Goal: Navigation & Orientation: Find specific page/section

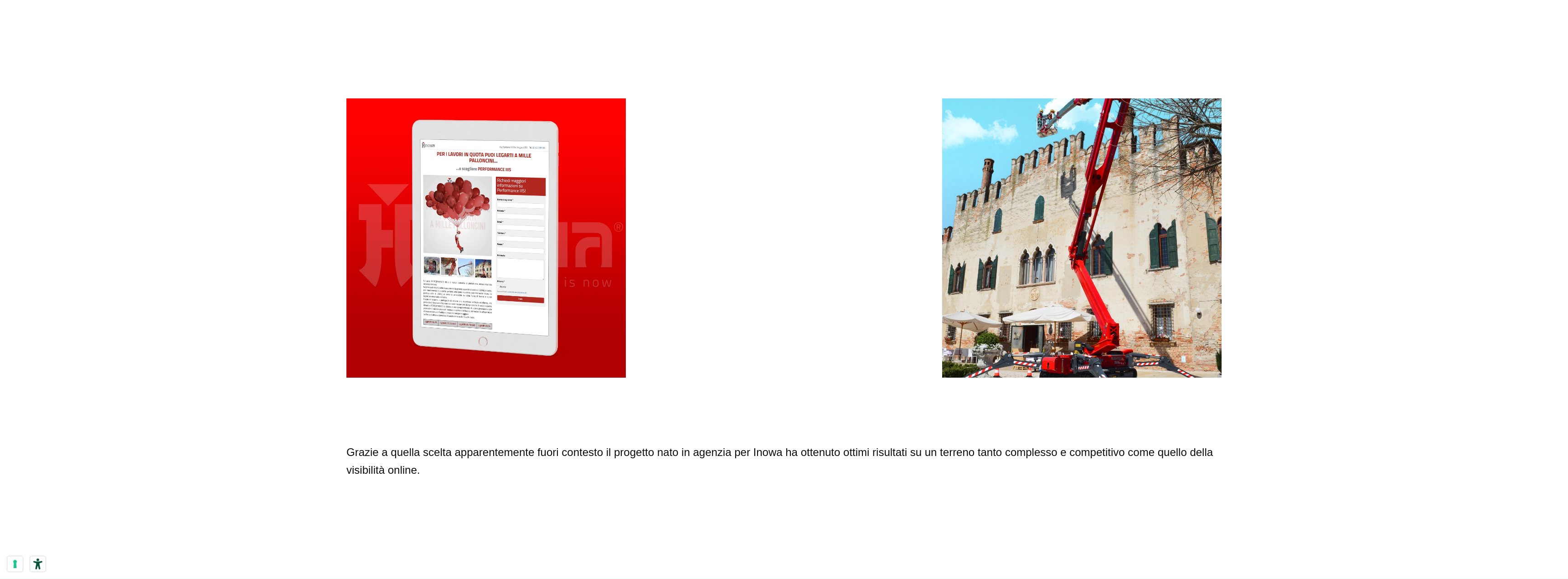
scroll to position [1367, 0]
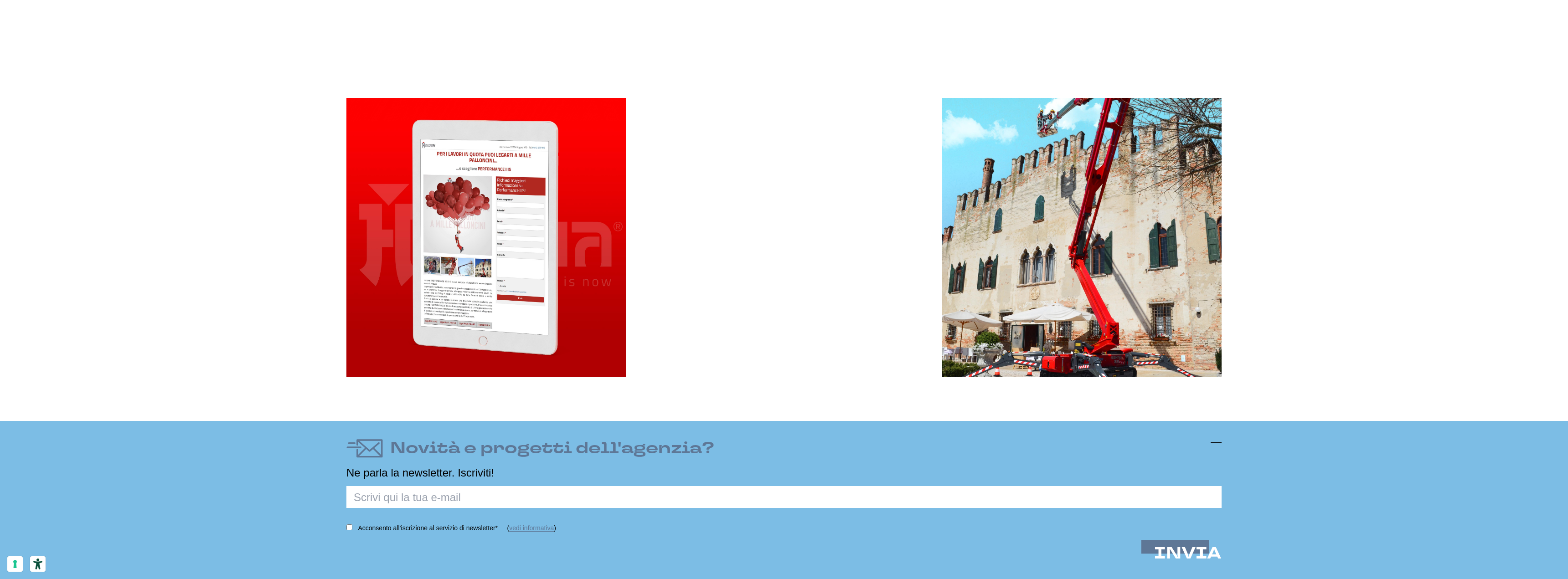
click at [1214, 442] on icon at bounding box center [1216, 443] width 11 height 11
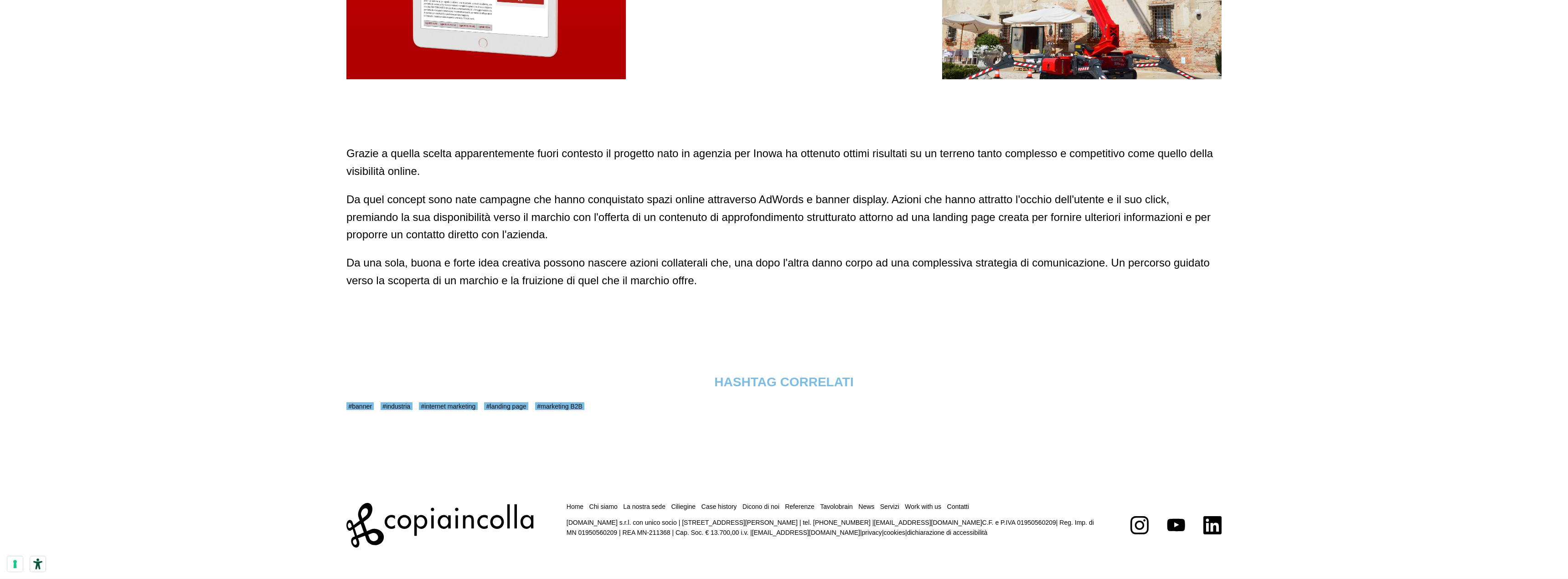
scroll to position [1665, 0]
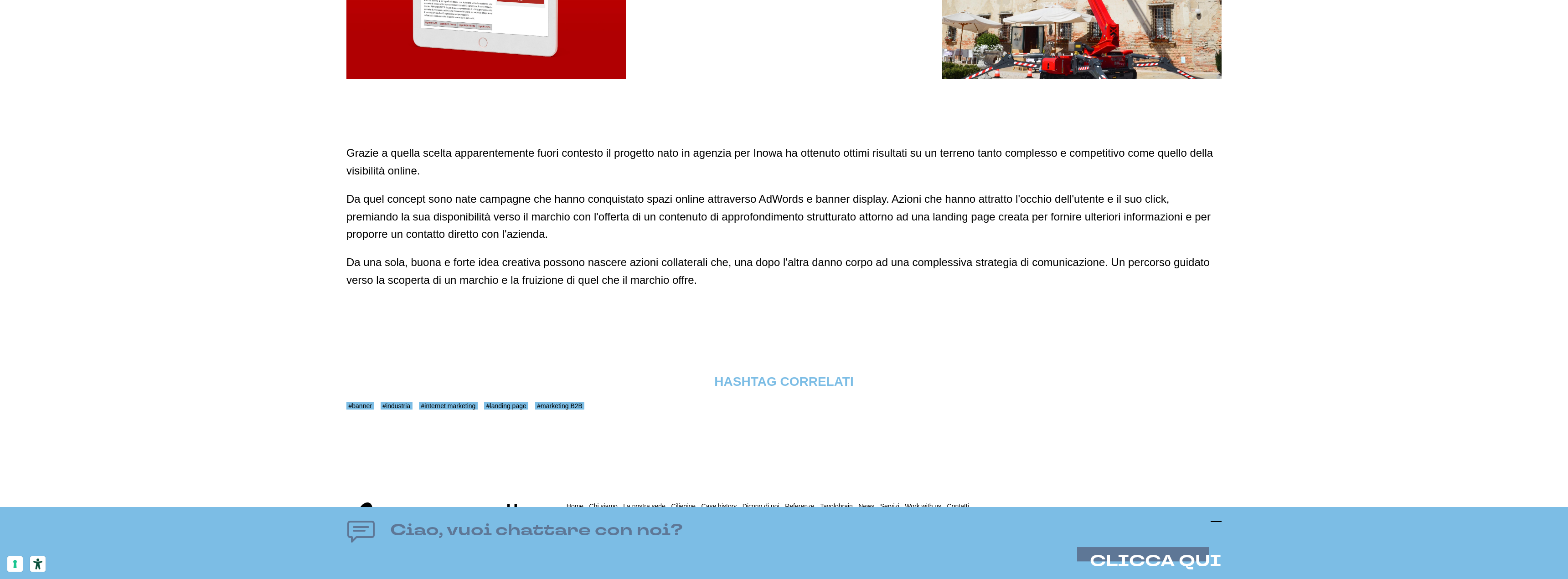
click at [1217, 520] on icon at bounding box center [1216, 521] width 11 height 11
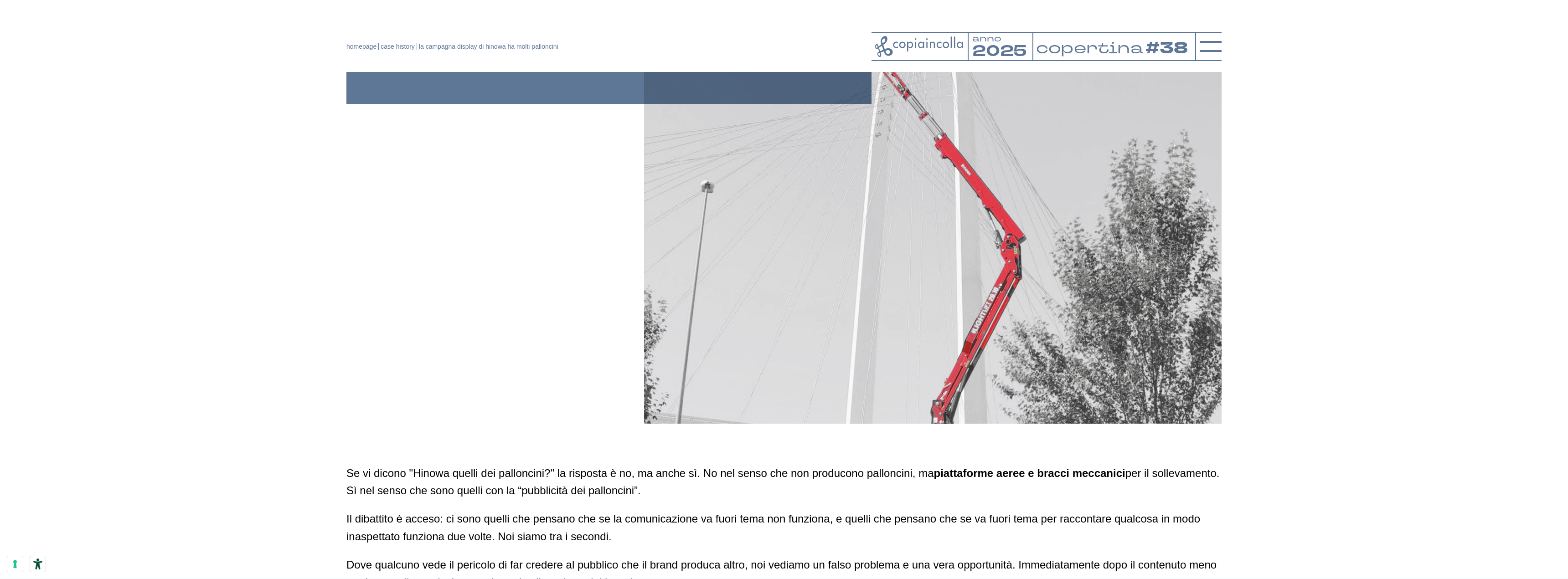
scroll to position [0, 0]
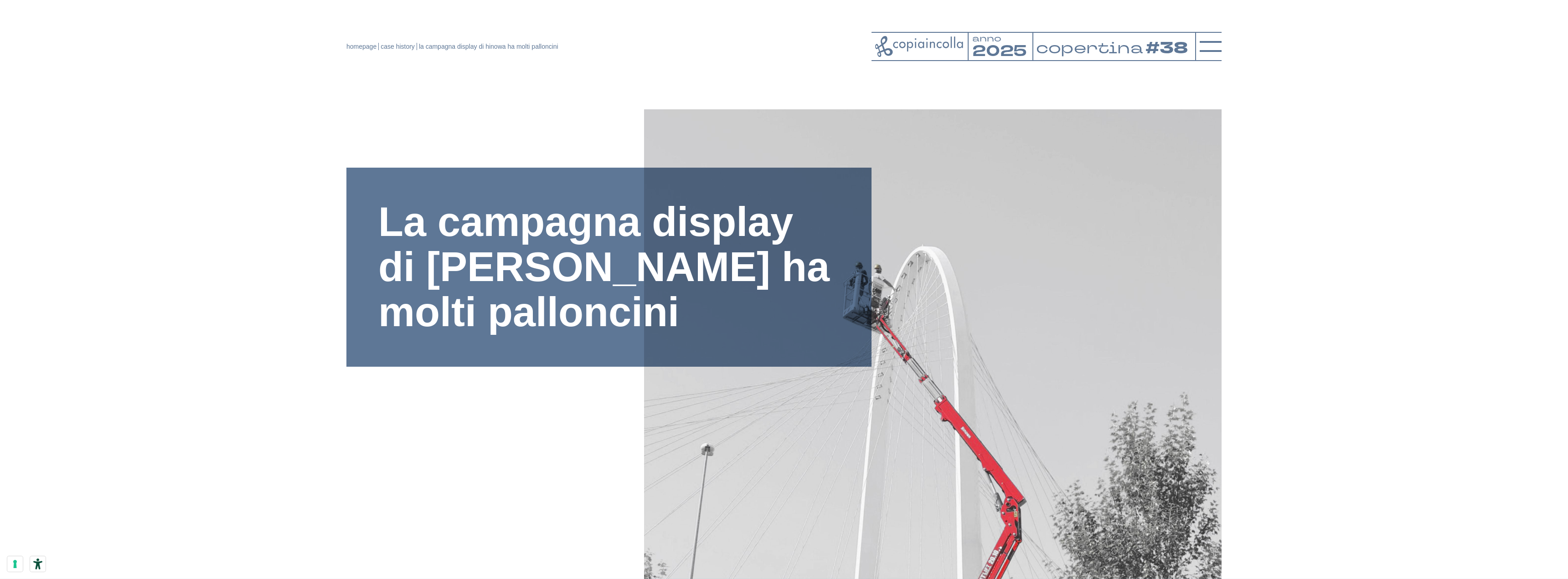
click at [912, 41] on icon at bounding box center [920, 46] width 89 height 21
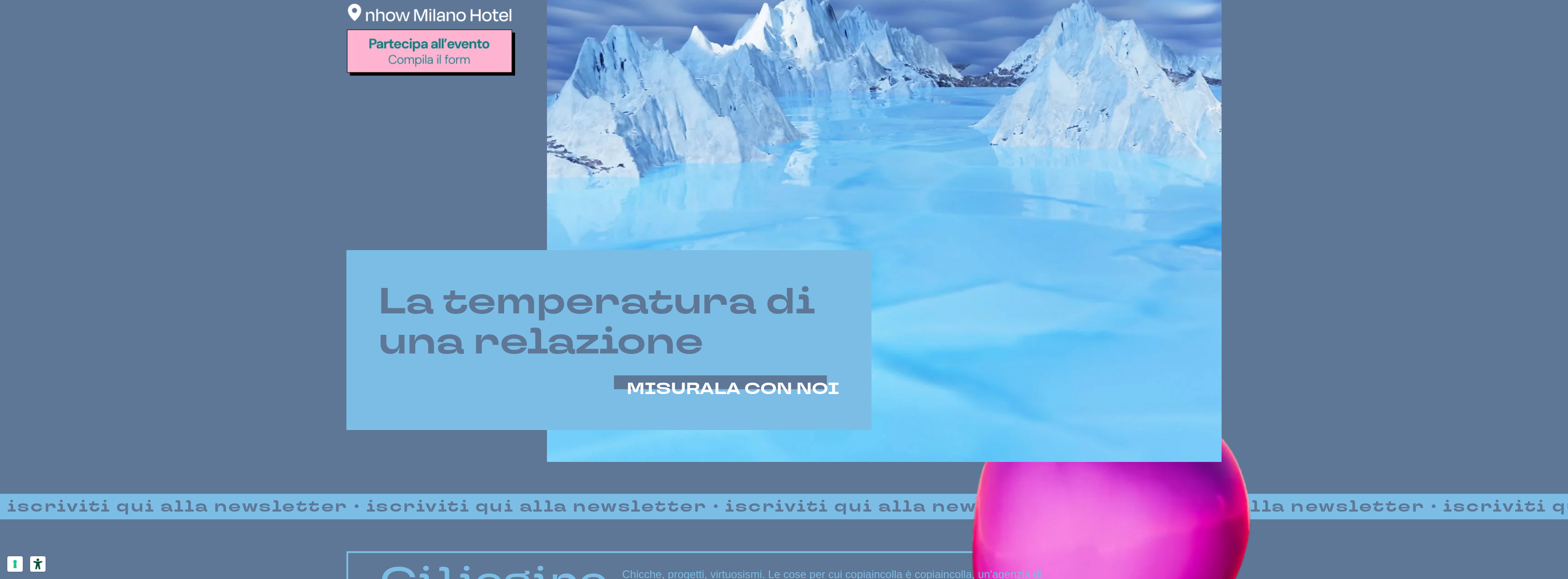
scroll to position [547, 0]
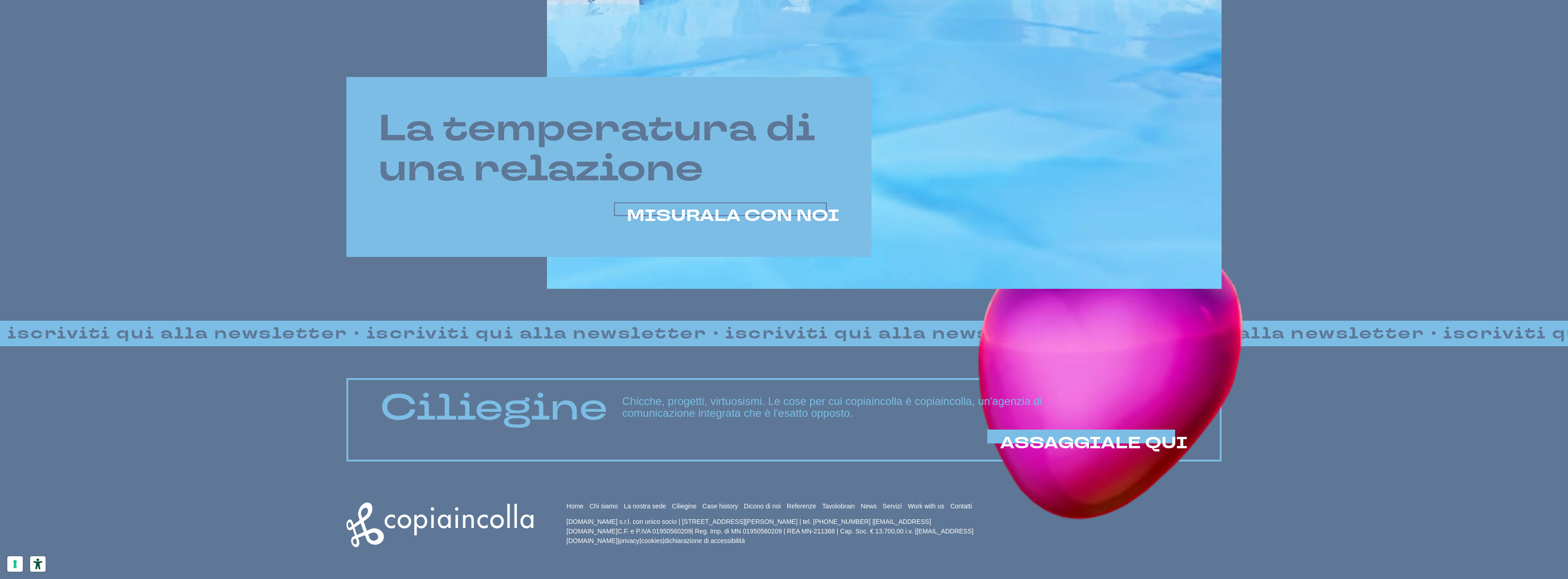
click at [690, 215] on span "MISURALA CON NOI" at bounding box center [733, 216] width 213 height 22
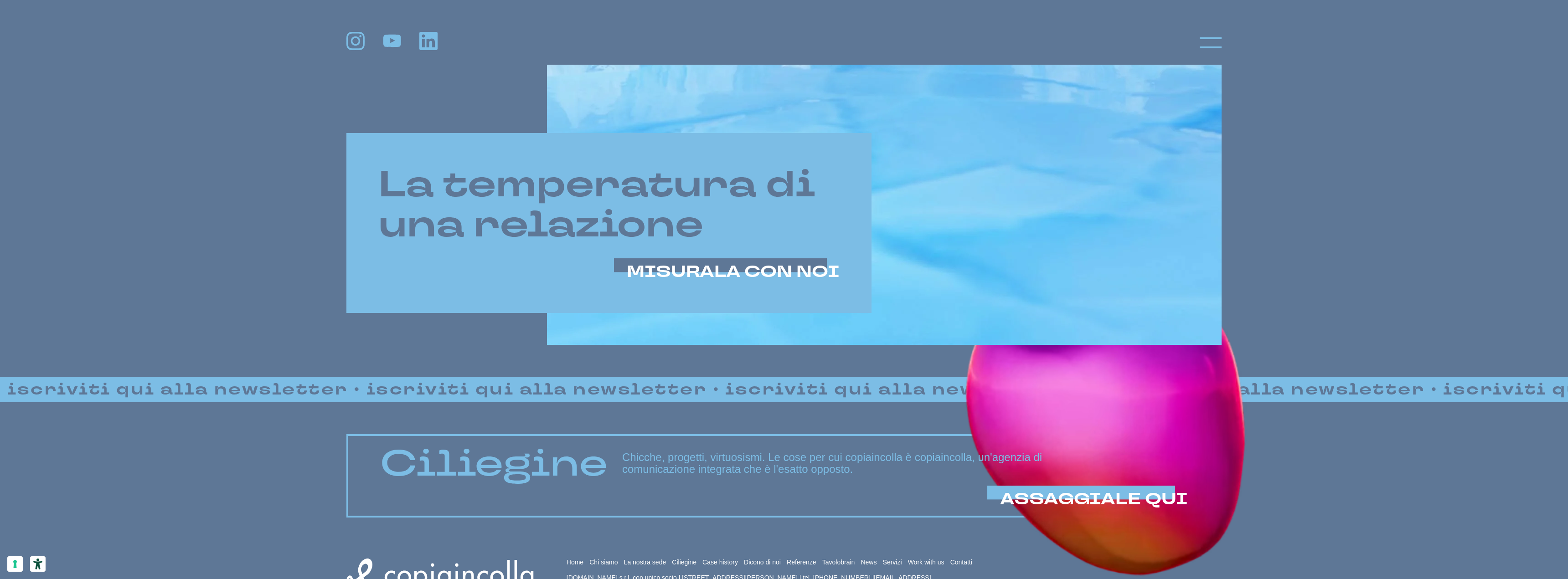
scroll to position [0, 0]
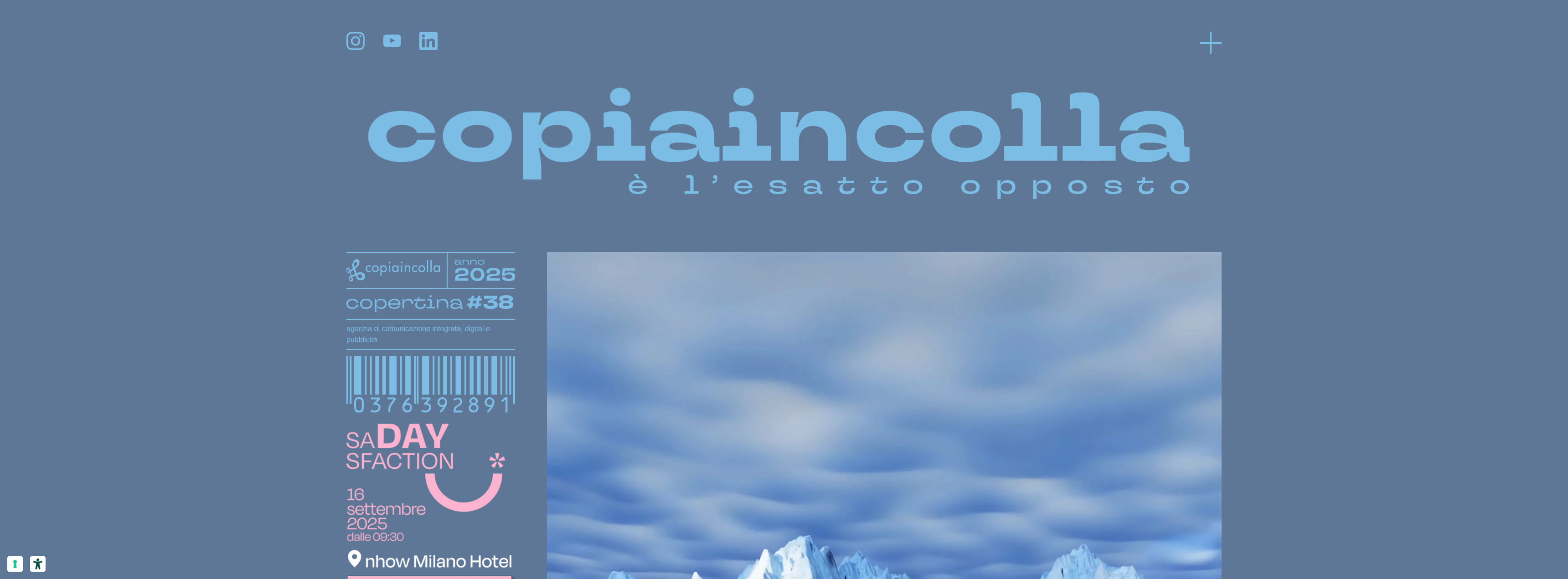
click at [1213, 36] on icon at bounding box center [1211, 43] width 22 height 22
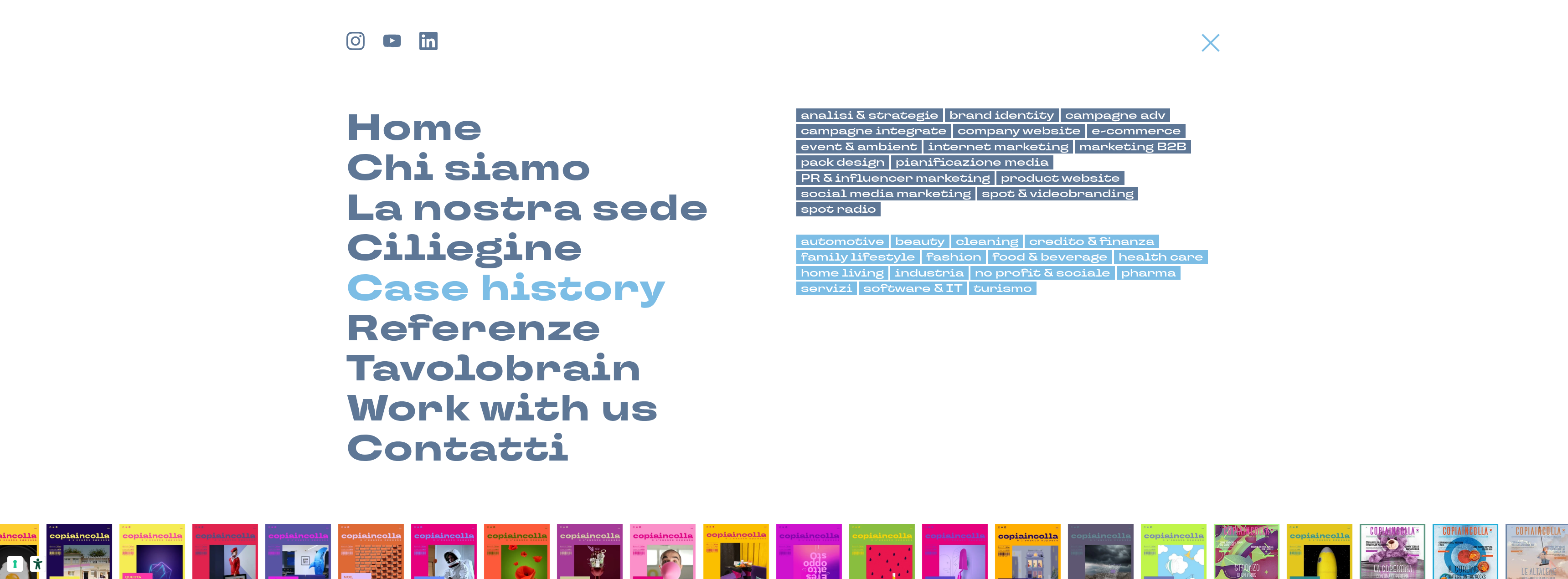
click at [503, 279] on link "Case history" at bounding box center [506, 289] width 320 height 40
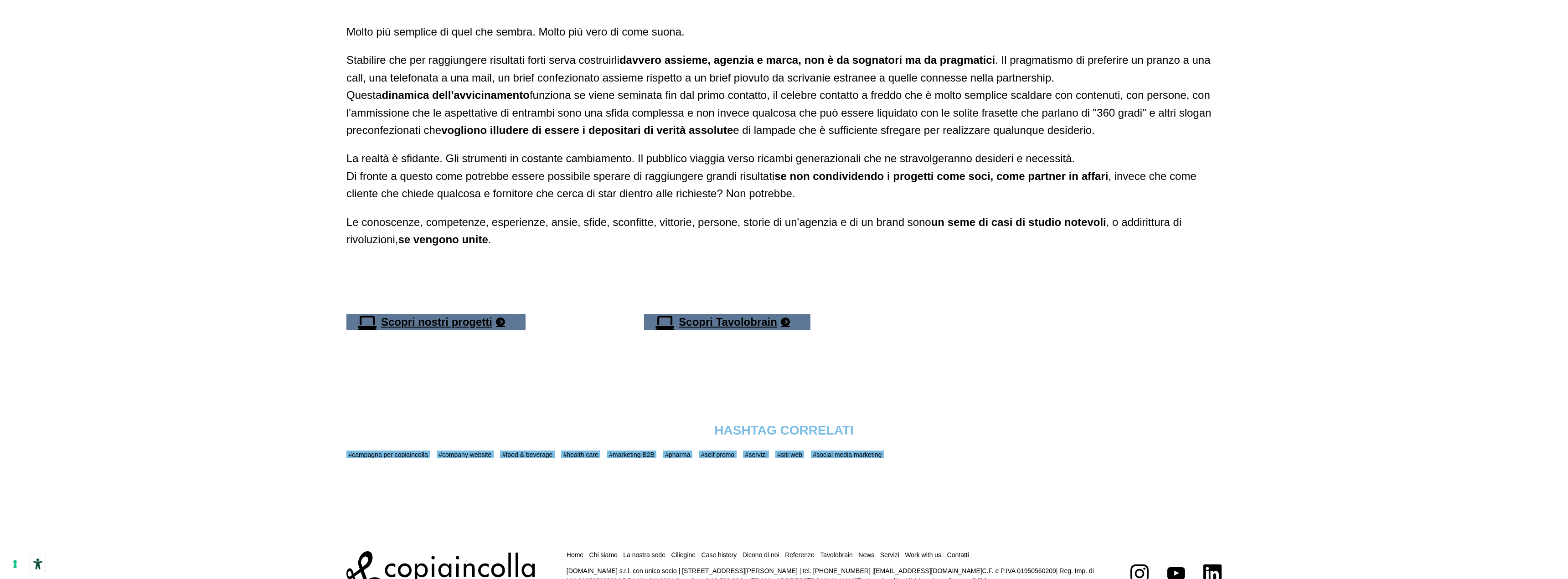
scroll to position [1776, 0]
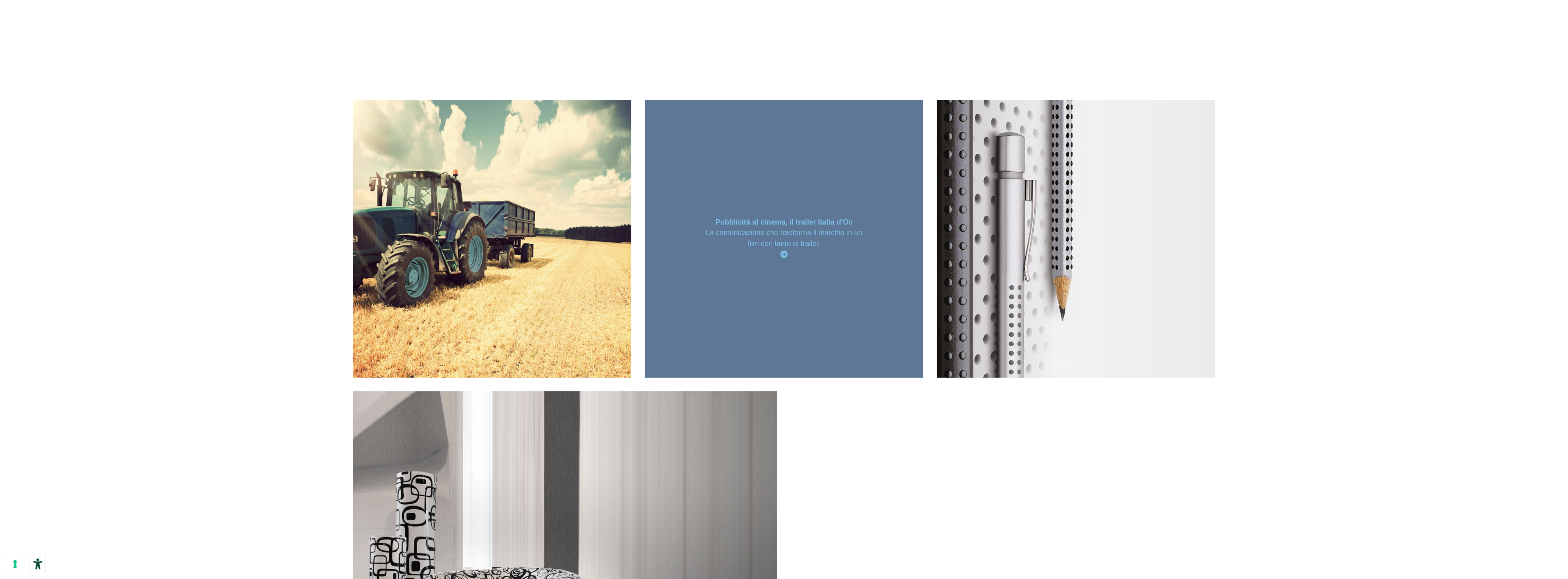
scroll to position [17779, 0]
